Goal: Task Accomplishment & Management: Manage account settings

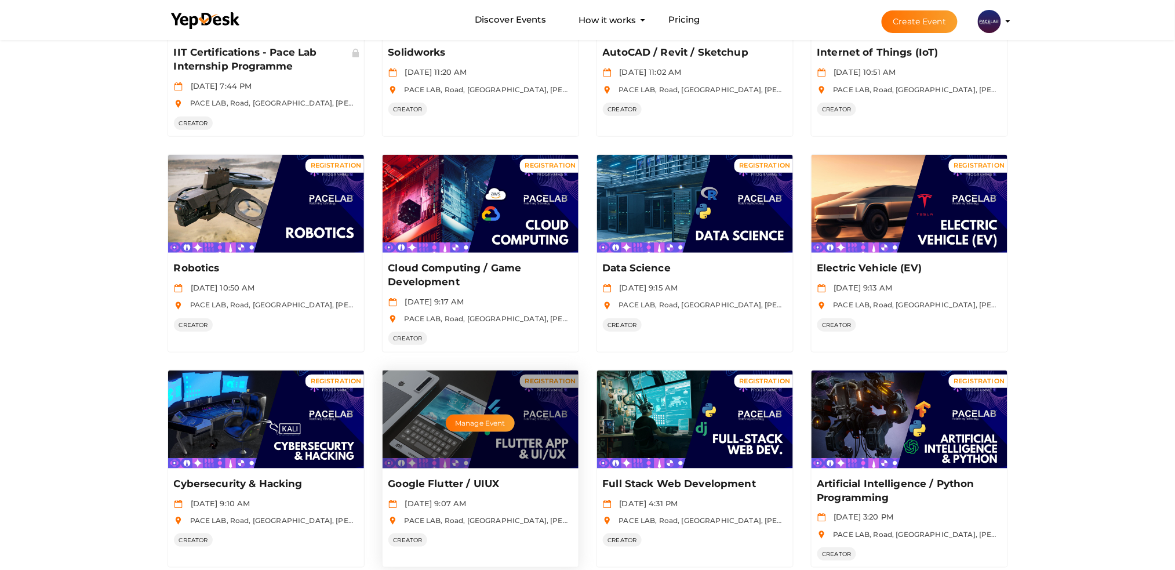
scroll to position [232, 0]
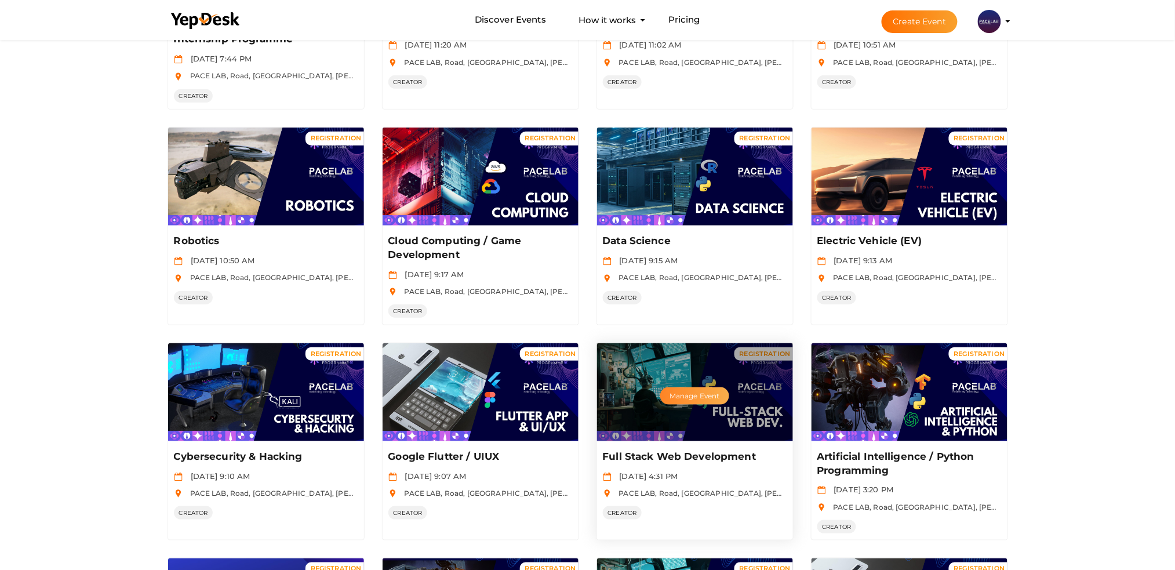
click at [705, 397] on button "Manage Event" at bounding box center [694, 395] width 68 height 17
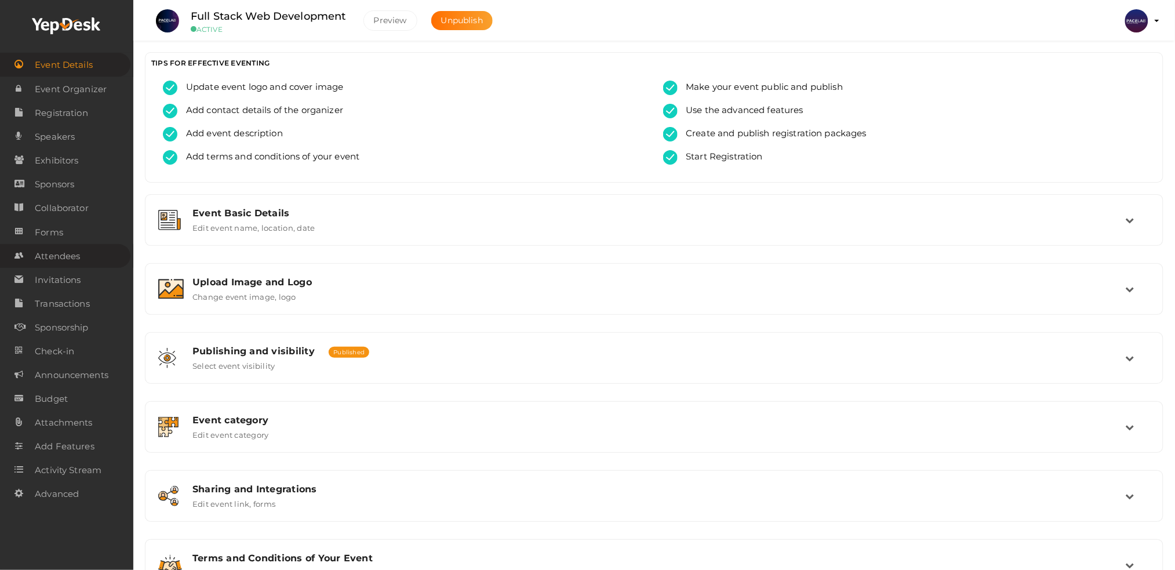
click at [90, 247] on link "Attendees" at bounding box center [65, 256] width 130 height 24
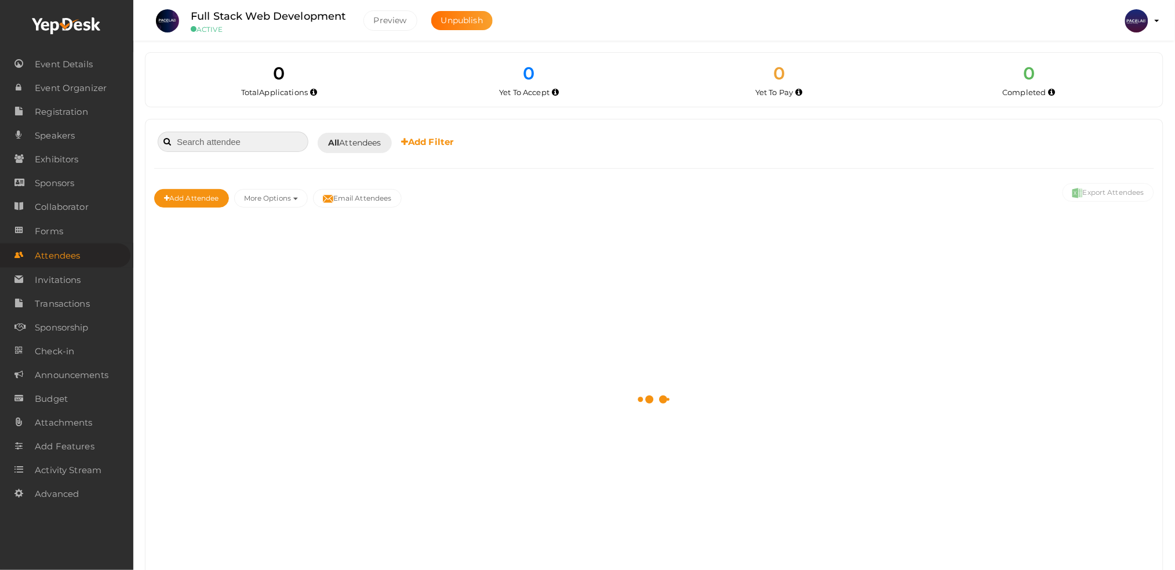
click at [211, 140] on input at bounding box center [233, 142] width 151 height 20
paste input "Dheeraj Thamban"
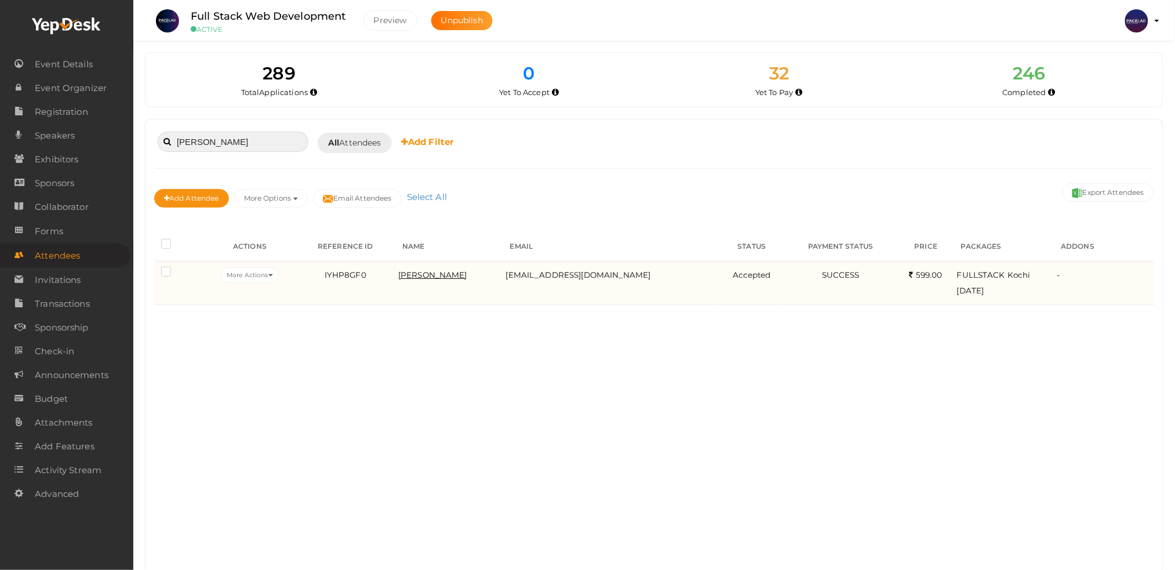
type input "Dheeraj Thamban"
click at [424, 271] on span "Dheeraj Thamban" at bounding box center [432, 274] width 69 height 9
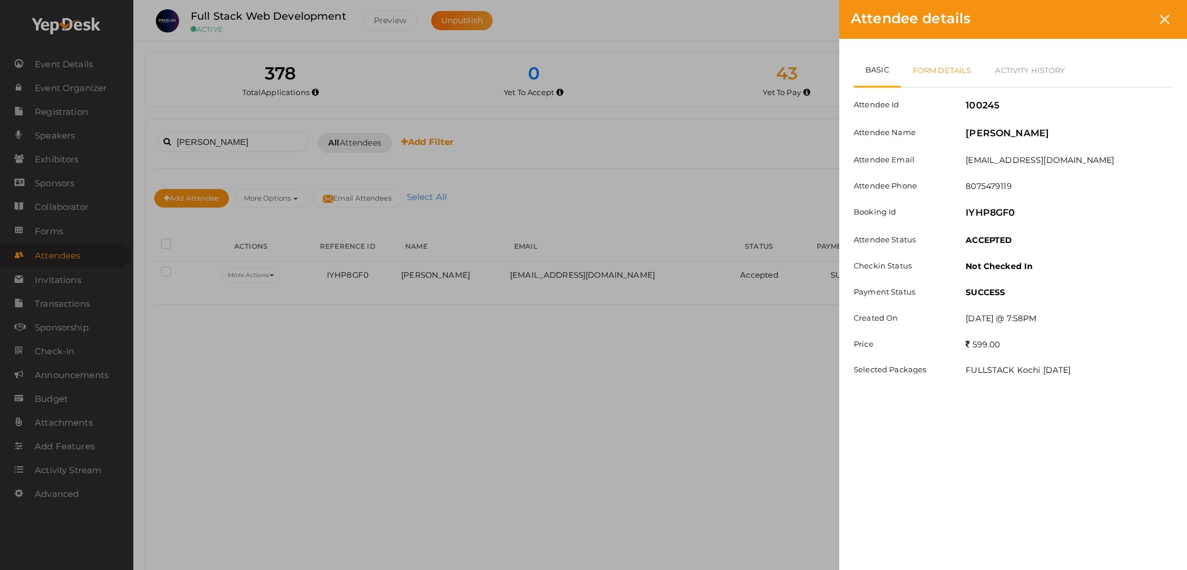
click at [952, 56] on link "Form Details" at bounding box center [942, 70] width 83 height 34
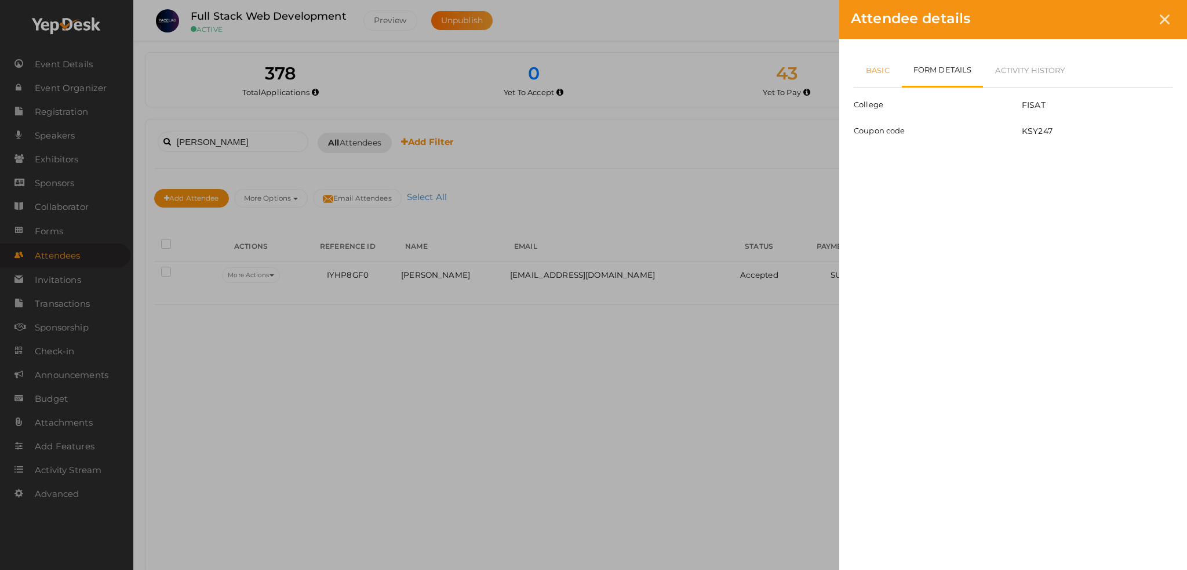
click at [866, 68] on link "Basic" at bounding box center [878, 70] width 48 height 34
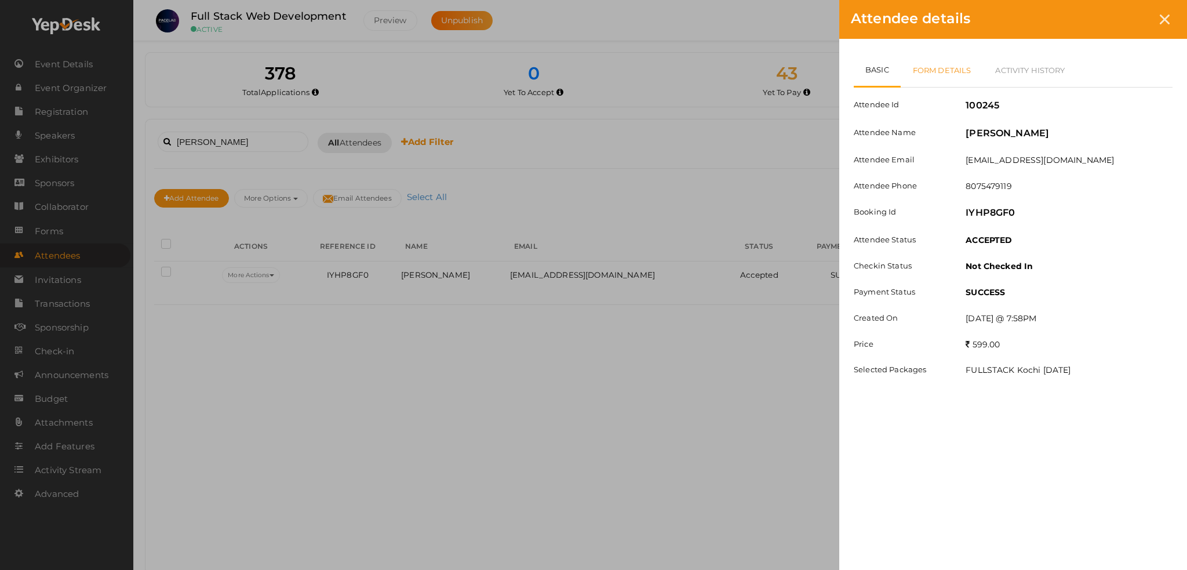
click at [929, 63] on link "Form Details" at bounding box center [942, 70] width 83 height 34
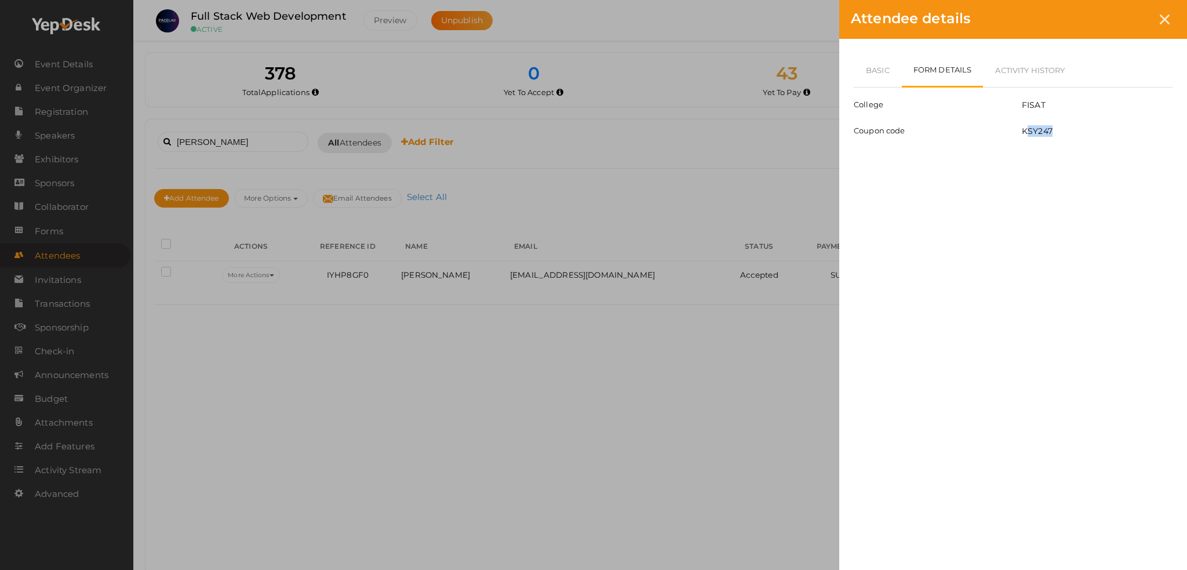
drag, startPoint x: 1026, startPoint y: 132, endPoint x: 1056, endPoint y: 132, distance: 30.1
click at [1056, 132] on div "KSY247" at bounding box center [1097, 132] width 168 height 14
drag, startPoint x: 1021, startPoint y: 132, endPoint x: 1082, endPoint y: 132, distance: 60.9
click at [1082, 132] on div "KSY247" at bounding box center [1097, 132] width 168 height 14
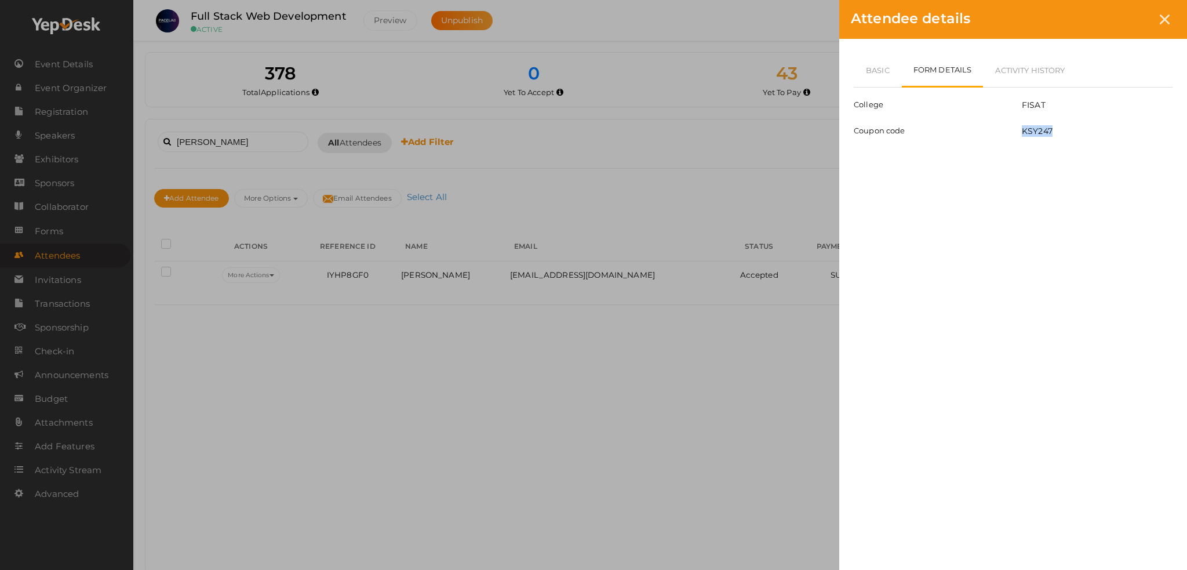
copy label "KSY247"
